Goal: Complete application form: Complete application form

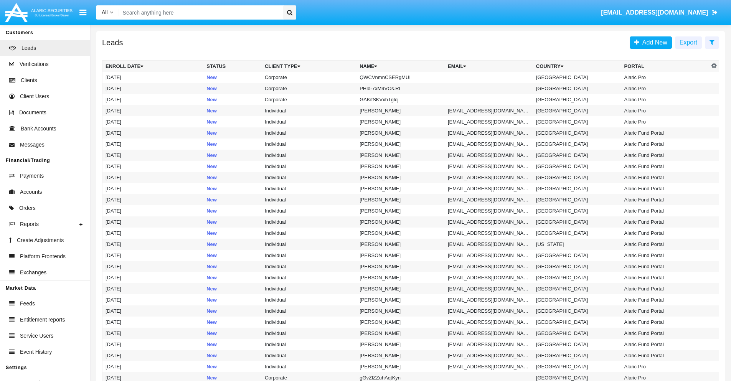
click at [712, 42] on icon at bounding box center [712, 42] width 5 height 6
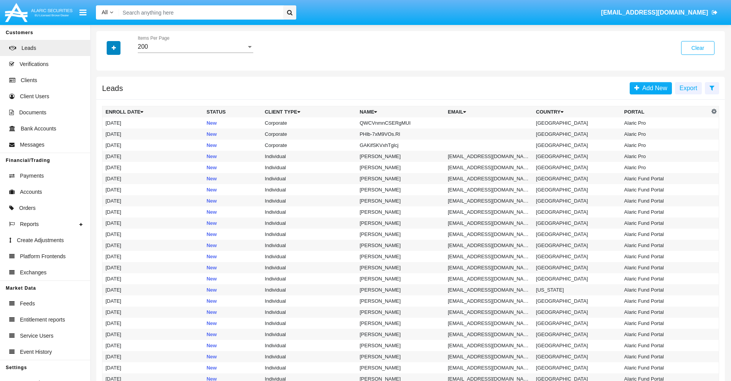
click at [114, 48] on icon "button" at bounding box center [114, 47] width 4 height 5
click at [120, 86] on span "Name" at bounding box center [120, 85] width 17 height 9
click at [106, 89] on input "Name" at bounding box center [105, 89] width 0 height 0
checkbox input "true"
click at [114, 48] on icon "button" at bounding box center [114, 47] width 4 height 5
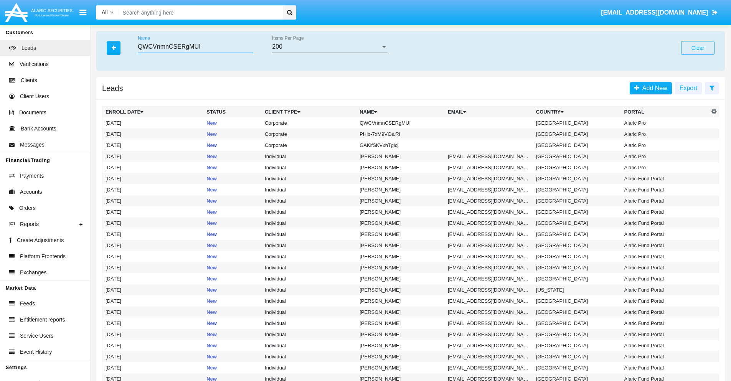
type input "QWCVnmnCSERgMUI"
click at [404, 123] on td "QWCVnmnCSERgMUI" at bounding box center [401, 122] width 88 height 11
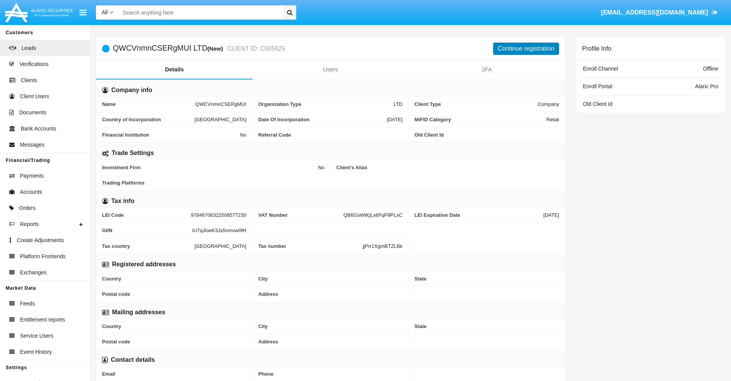
click at [526, 48] on button "Continue registration" at bounding box center [526, 49] width 66 height 12
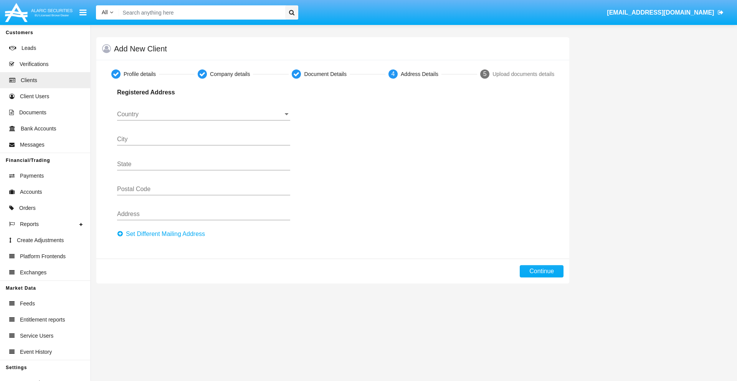
click at [163, 234] on button "Set Different Mailing Address" at bounding box center [163, 234] width 93 height 12
click at [542, 271] on button "Continue" at bounding box center [542, 271] width 44 height 12
click at [163, 234] on button "Set Different Mailing Address" at bounding box center [163, 234] width 93 height 12
type input "!"#$%&'()*+,-./:;<=>?@[\]^_`{|}~"
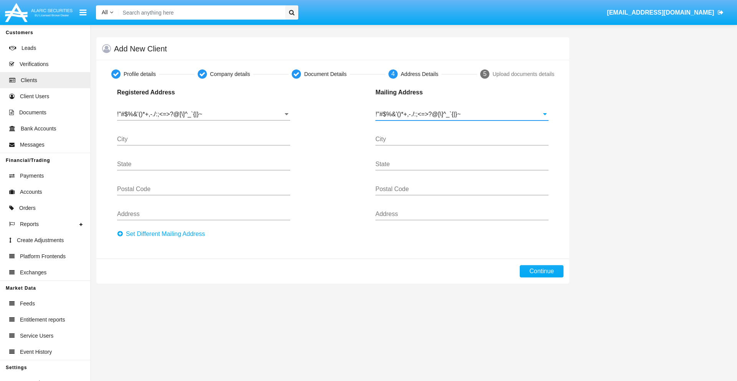
type input "!"#$%&'()*+,-./:;<=>?@[\]^_`{|}~"
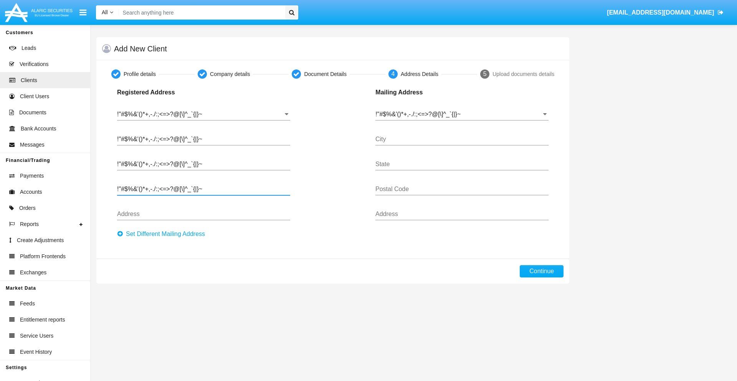
type input "!"#$%&'()*+,-./:;<=>?@[\]^_`{|}~"
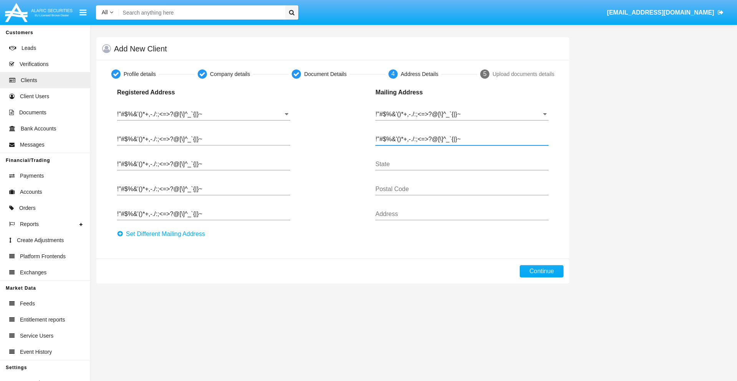
type input "!"#$%&'()*+,-./:;<=>?@[\]^_`{|}~"
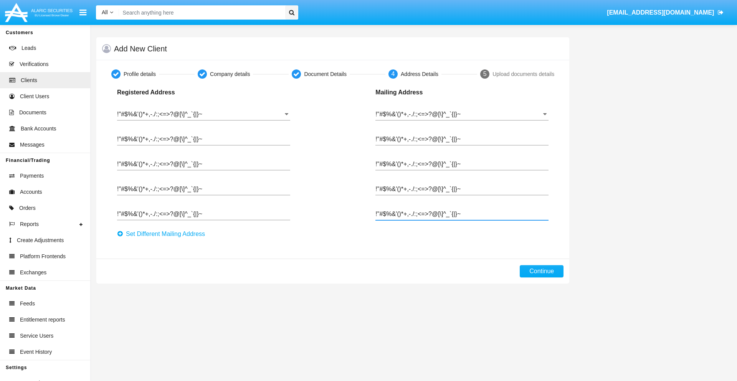
type input "!"#$%&'()*+,-./:;<=>?@[\]^_`{|}~"
click at [542, 271] on button "Continue" at bounding box center [542, 271] width 44 height 12
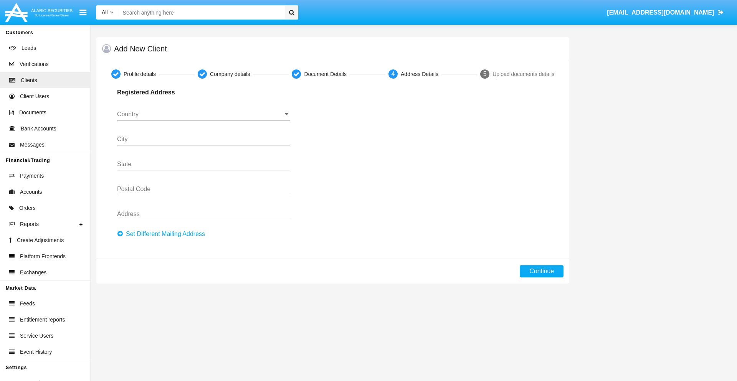
click at [163, 234] on button "Set Different Mailing Address" at bounding box center [163, 234] width 93 height 12
type input "0123456789"
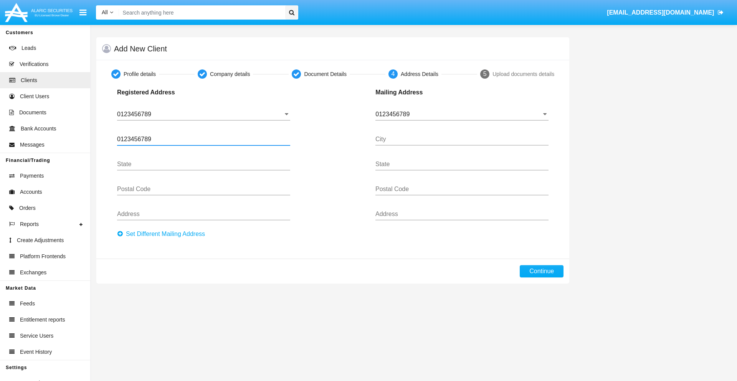
type input "0123456789"
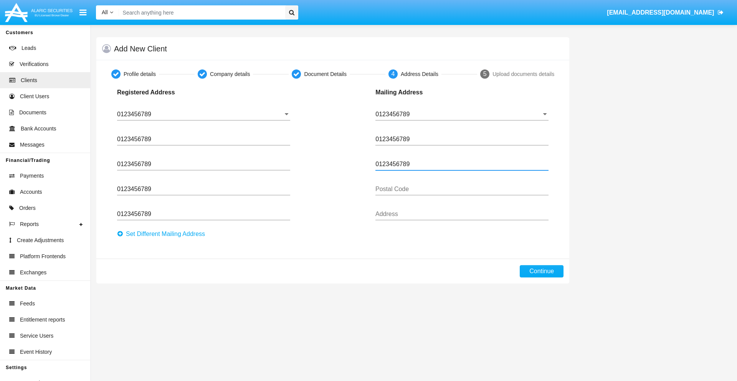
type input "0123456789"
click at [542, 271] on button "Continue" at bounding box center [542, 271] width 44 height 12
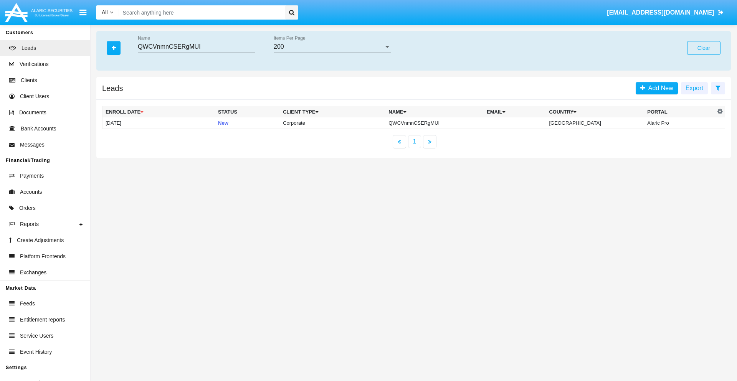
click at [704, 48] on button "Clear" at bounding box center [703, 48] width 33 height 14
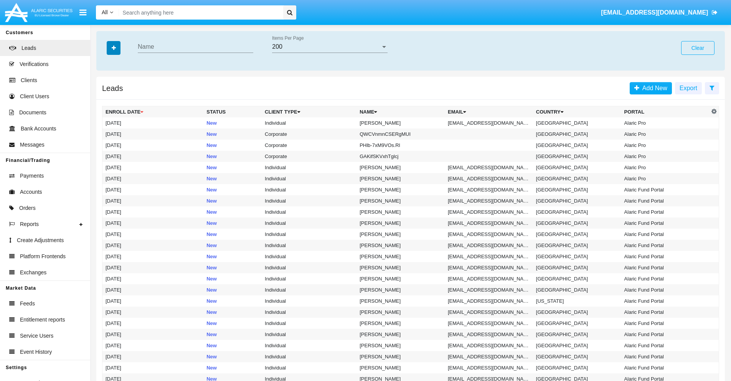
click at [114, 48] on icon "button" at bounding box center [114, 47] width 4 height 5
click at [119, 97] on span "Email" at bounding box center [119, 97] width 15 height 9
click at [106, 100] on input "Email" at bounding box center [105, 100] width 0 height 0
checkbox input "true"
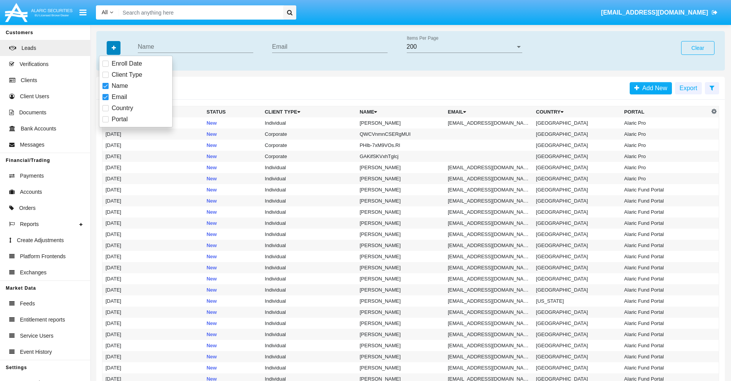
click at [114, 48] on icon "button" at bounding box center [114, 47] width 4 height 5
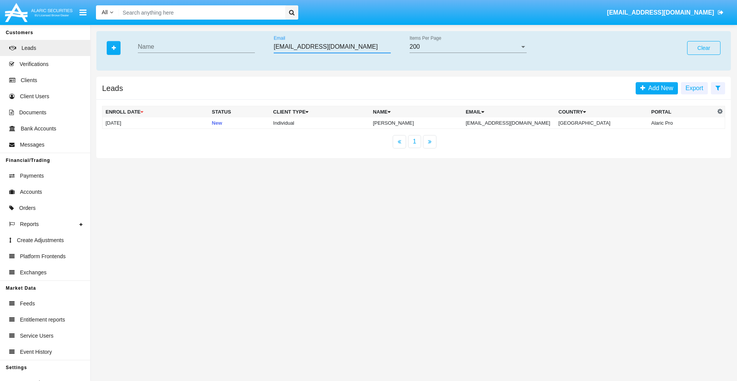
type input "cnyl7o-dkg@qyp0lroiqkdh5.int"
click at [517, 123] on td "cnyl7o-dkg@qyp0lroiqkdh5.int" at bounding box center [509, 123] width 93 height 12
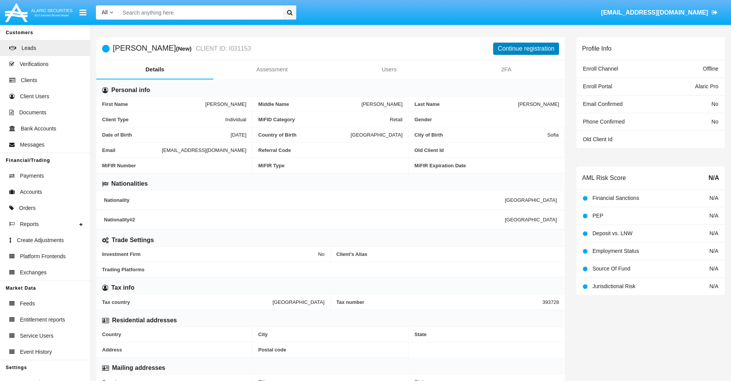
click at [526, 48] on button "Continue registration" at bounding box center [526, 49] width 66 height 12
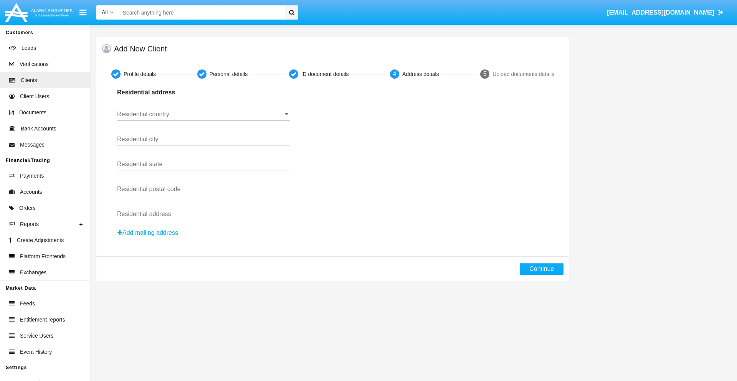
click at [148, 233] on button "Add mailing address" at bounding box center [147, 233] width 61 height 10
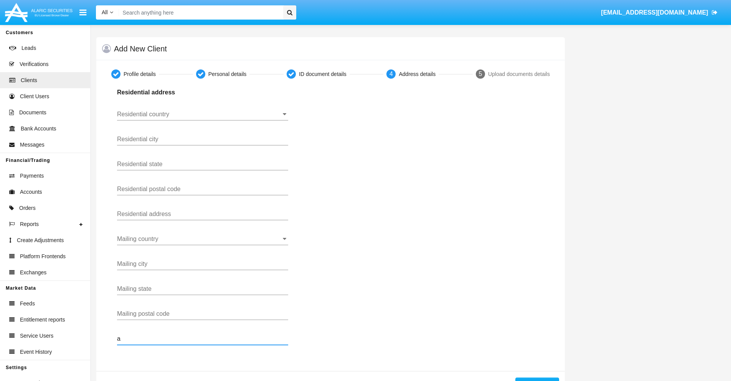
type input "a"
click at [537, 379] on button "Continue" at bounding box center [538, 384] width 44 height 12
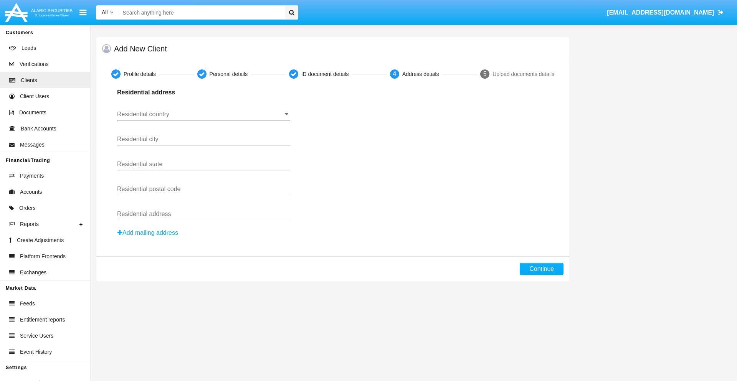
click at [148, 233] on button "Add mailing address" at bounding box center [147, 233] width 61 height 10
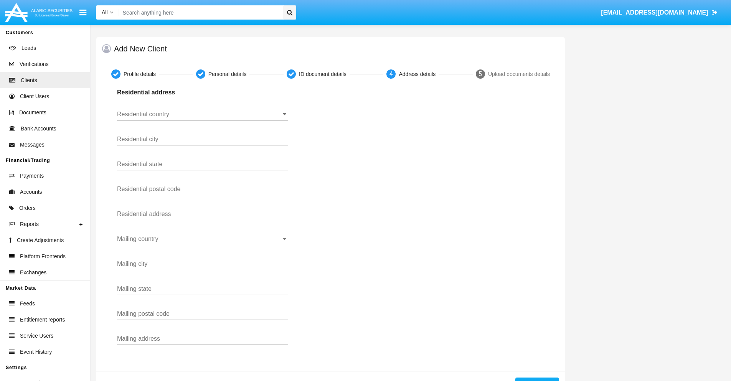
scroll to position [27, 0]
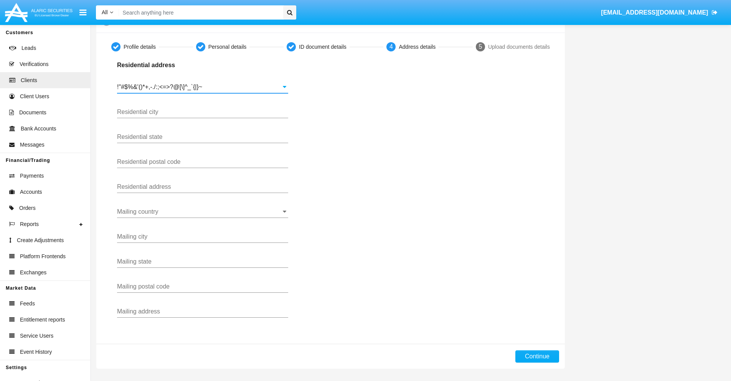
type input "!"#$%&'()*+,-./:;<=>?@[\]^_`{|}~"
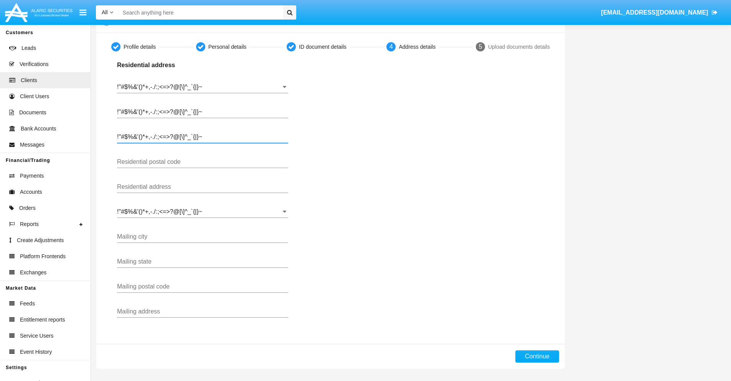
type input "!"#$%&'()*+,-./:;<=>?@[\]^_`{|}~"
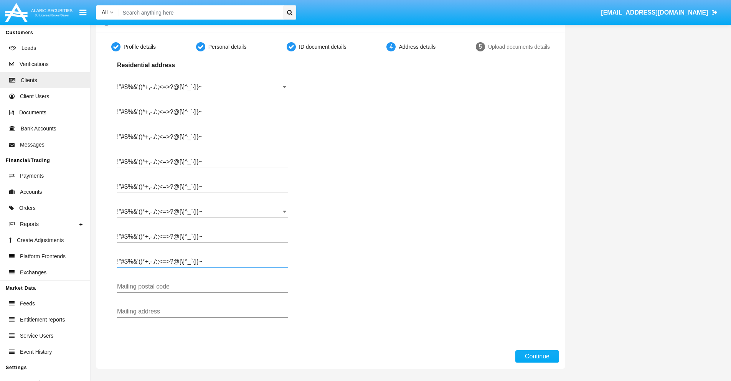
type input "!"#$%&'()*+,-./:;<=>?@[\]^_`{|}~"
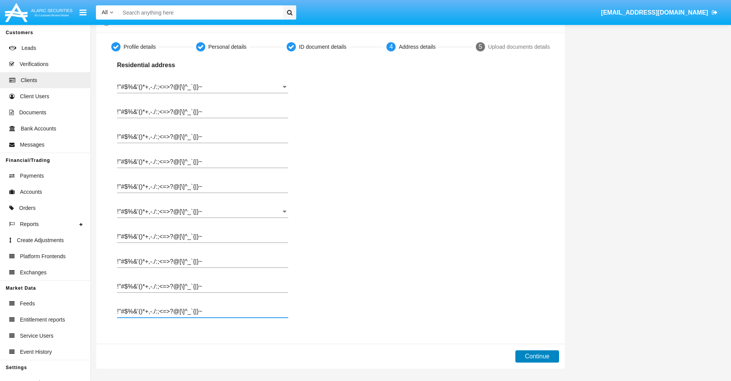
click at [537, 357] on button "Continue" at bounding box center [538, 357] width 44 height 12
